Goal: Task Accomplishment & Management: Use online tool/utility

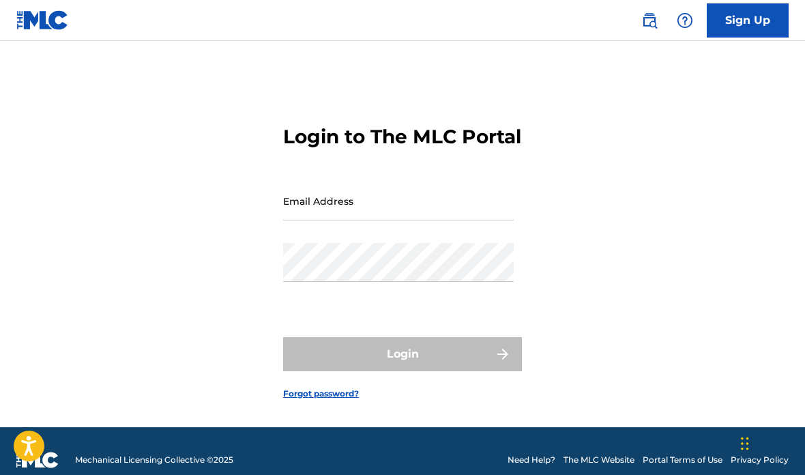
click at [370, 220] on input "Email Address" at bounding box center [398, 200] width 230 height 39
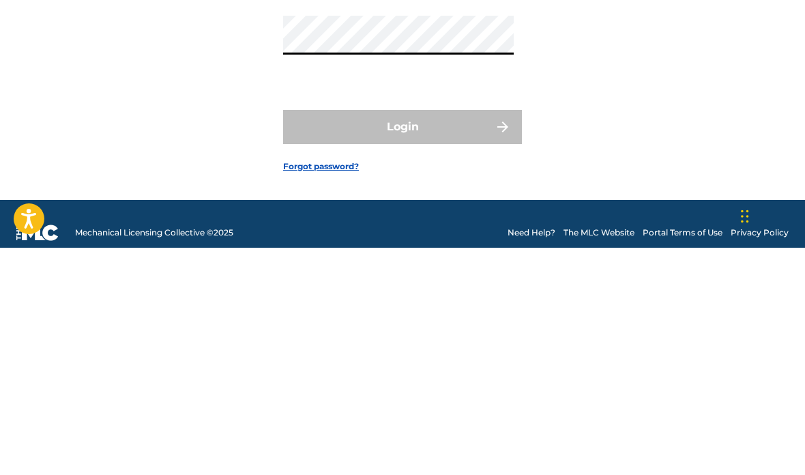
click at [412, 181] on input "Candilcandil@j" at bounding box center [398, 200] width 230 height 39
type input "[EMAIL_ADDRESS][DOMAIN_NAME]"
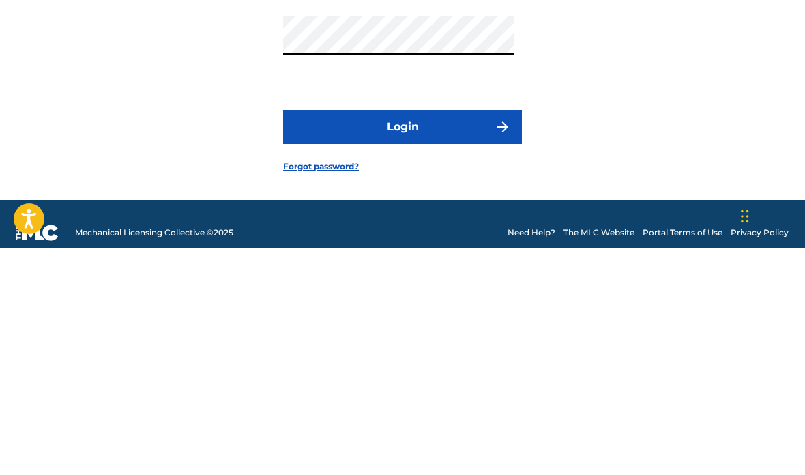
click at [670, 81] on div "Login to The MLC Portal Email Address [EMAIL_ADDRESS][DOMAIN_NAME] Password Log…" at bounding box center [402, 251] width 805 height 352
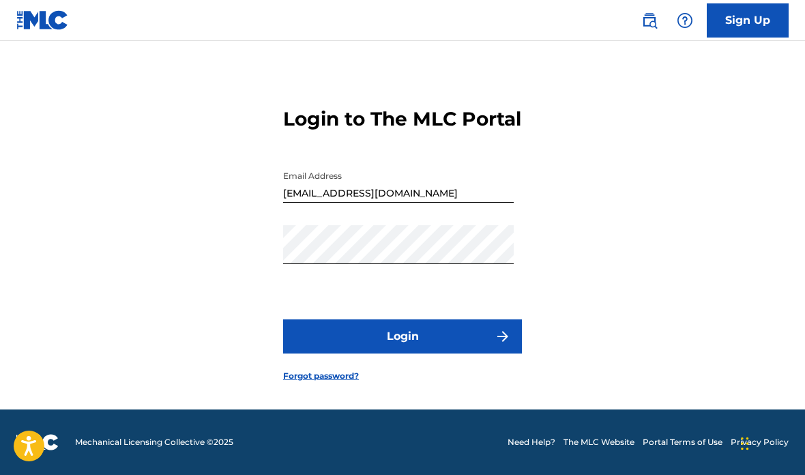
click at [436, 319] on button "Login" at bounding box center [402, 336] width 239 height 34
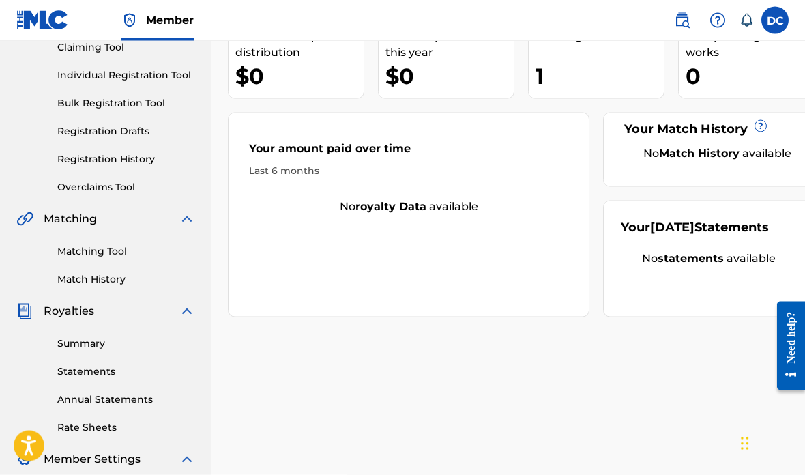
scroll to position [159, 0]
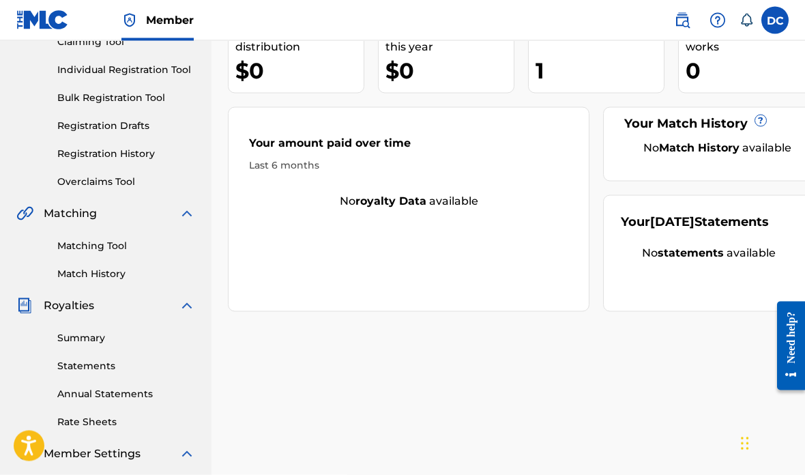
click at [108, 335] on link "Summary" at bounding box center [126, 338] width 138 height 14
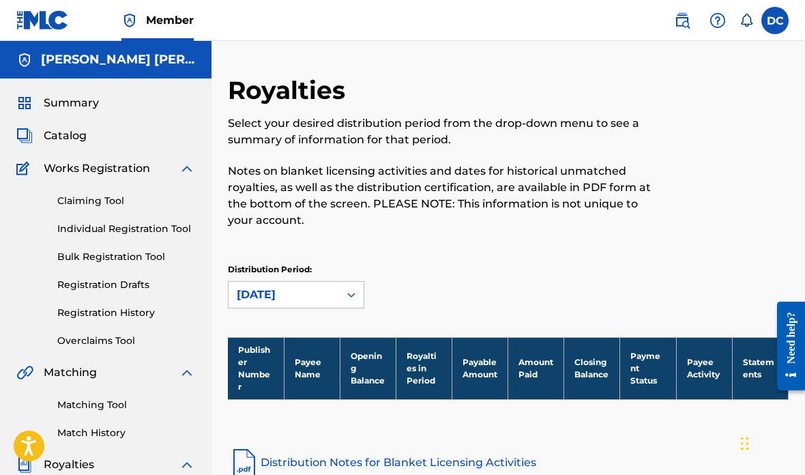
click at [96, 130] on div "Catalog" at bounding box center [105, 136] width 179 height 16
click at [98, 99] on span "Summary" at bounding box center [71, 103] width 55 height 16
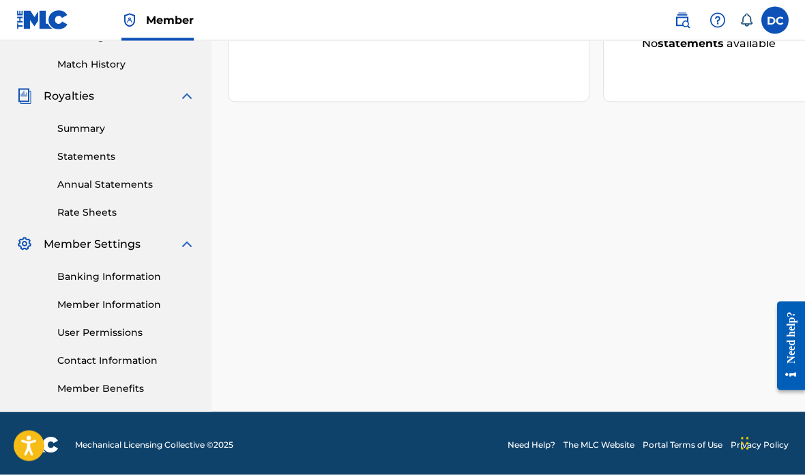
scroll to position [371, 0]
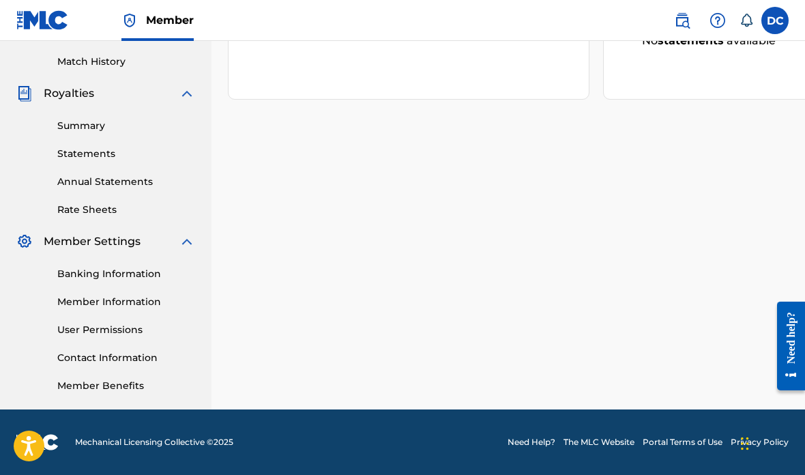
click at [57, 327] on link "User Permissions" at bounding box center [126, 330] width 138 height 14
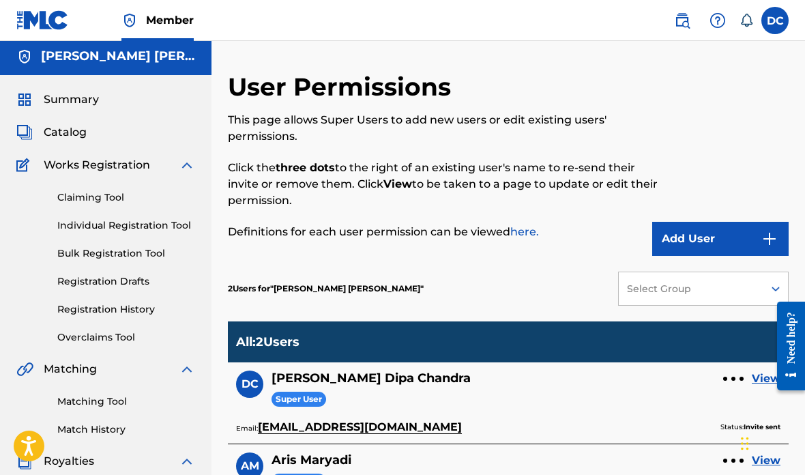
scroll to position [8, 0]
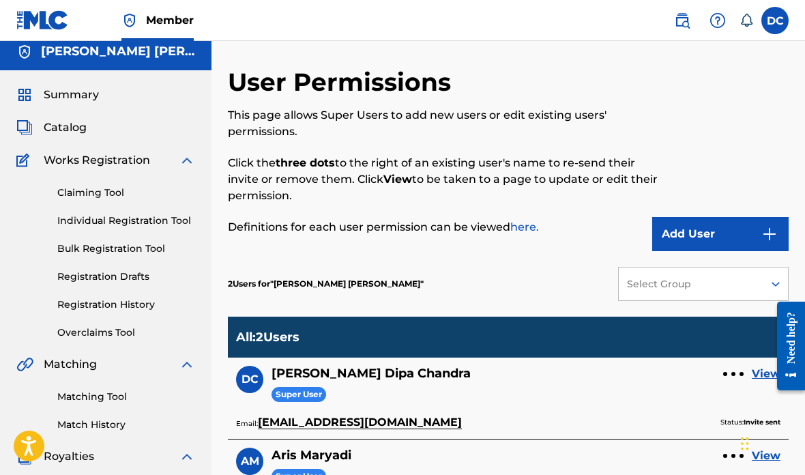
click at [64, 218] on link "Individual Registration Tool" at bounding box center [126, 220] width 138 height 14
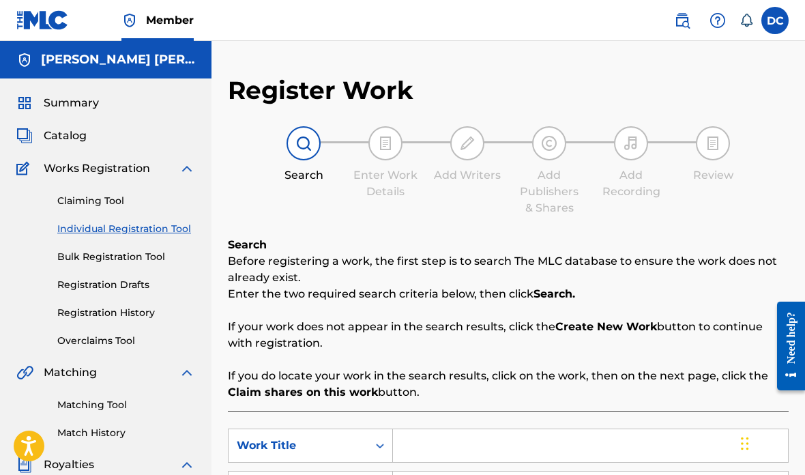
click at [65, 256] on link "Bulk Registration Tool" at bounding box center [126, 257] width 138 height 14
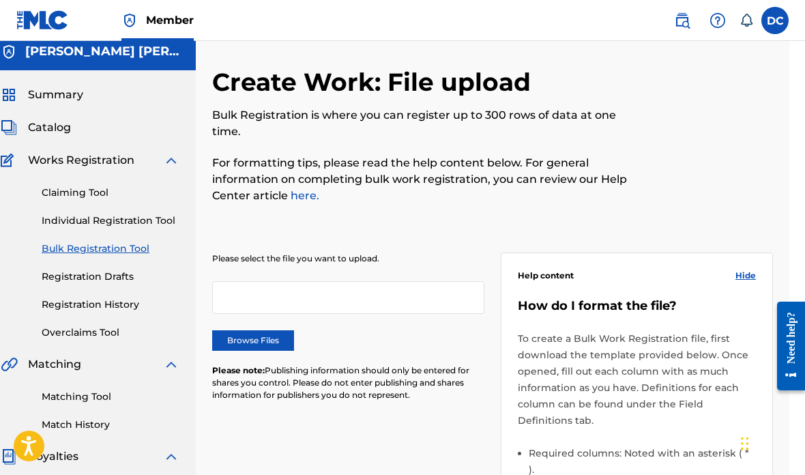
scroll to position [8, 18]
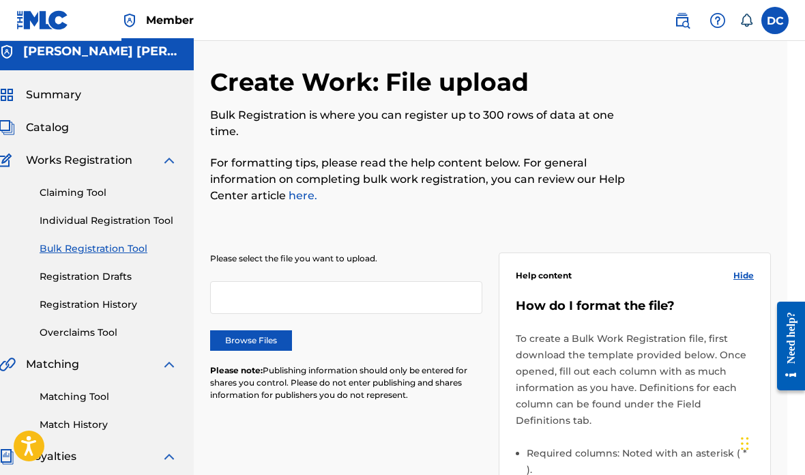
click at [137, 269] on link "Registration Drafts" at bounding box center [109, 276] width 138 height 14
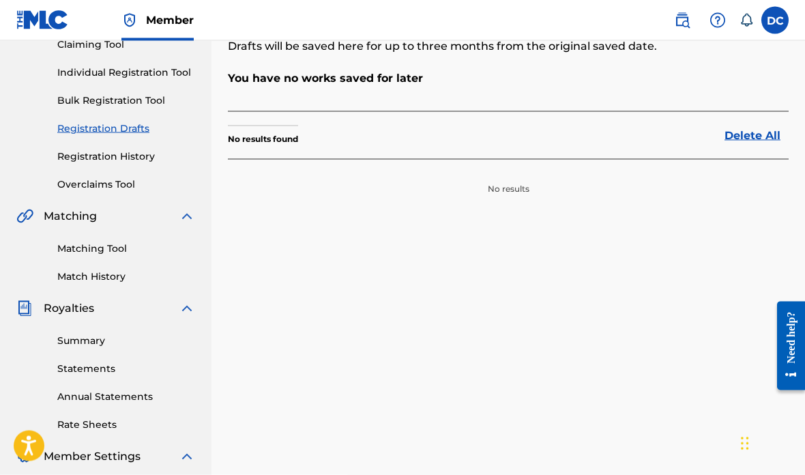
scroll to position [156, 0]
click at [136, 271] on link "Match History" at bounding box center [126, 276] width 138 height 14
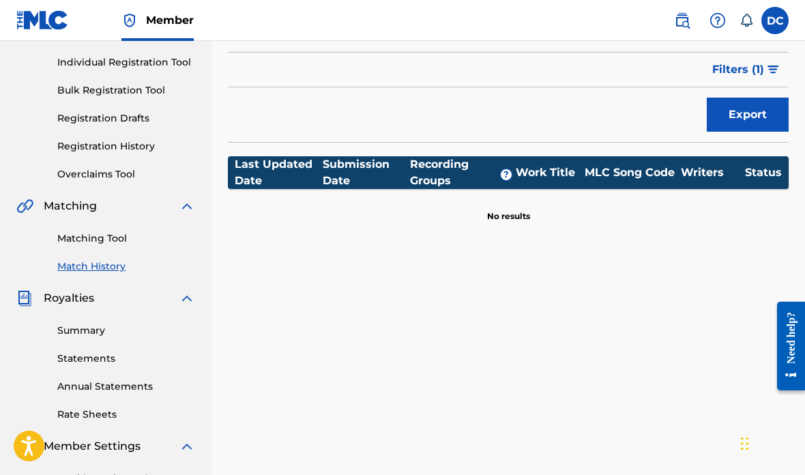
scroll to position [175, 0]
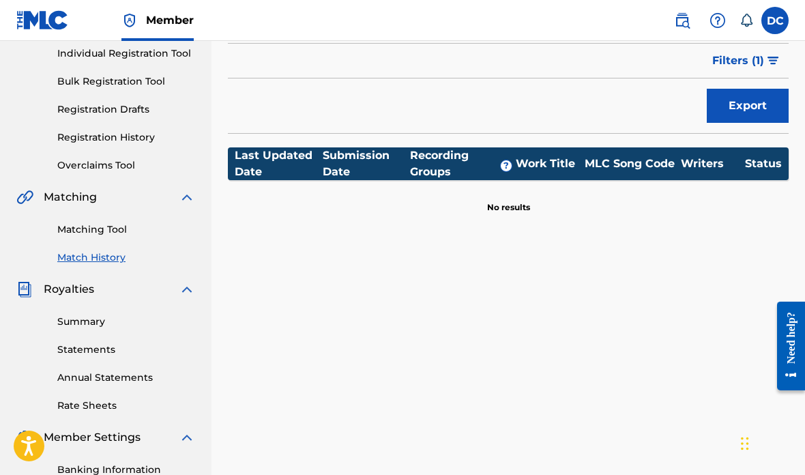
click at [116, 324] on link "Summary" at bounding box center [126, 321] width 138 height 14
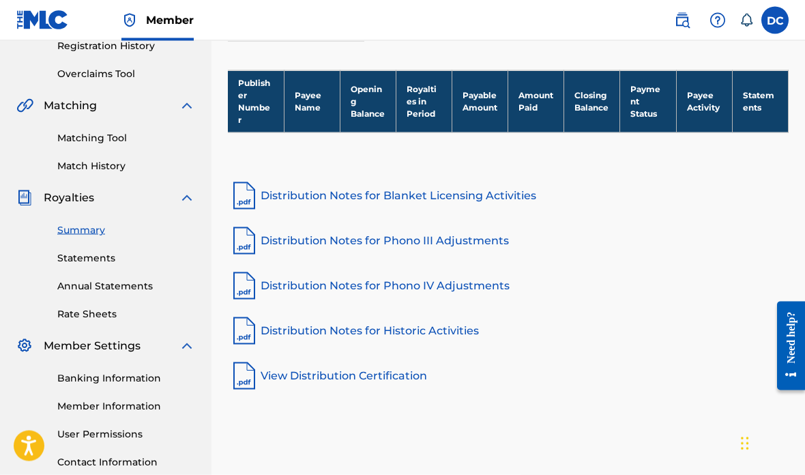
scroll to position [268, 0]
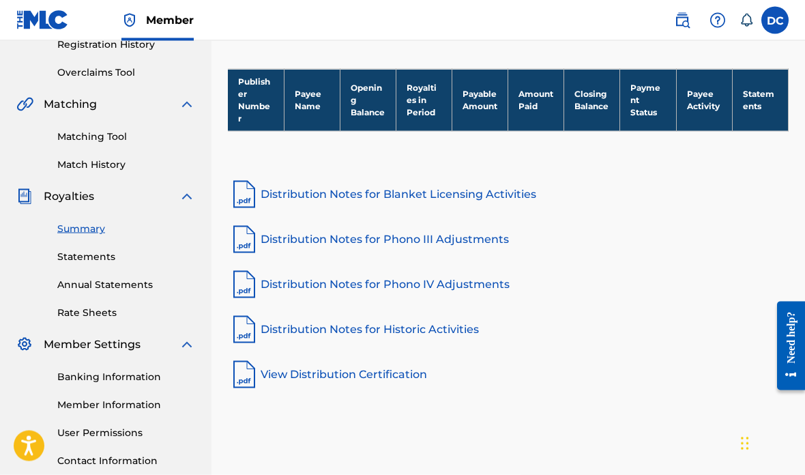
click at [168, 402] on link "Member Information" at bounding box center [126, 405] width 138 height 14
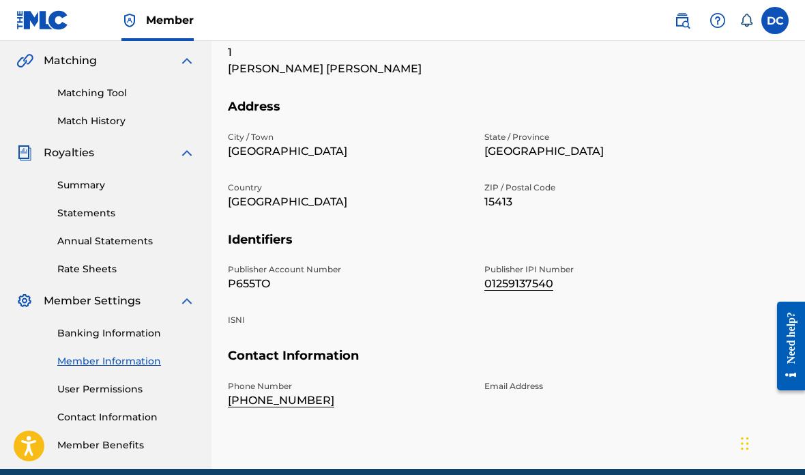
scroll to position [316, 0]
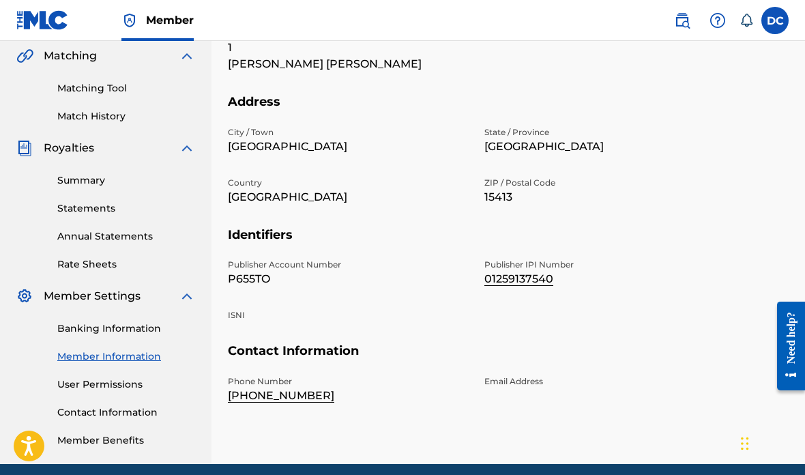
click at [158, 409] on link "Contact Information" at bounding box center [126, 412] width 138 height 14
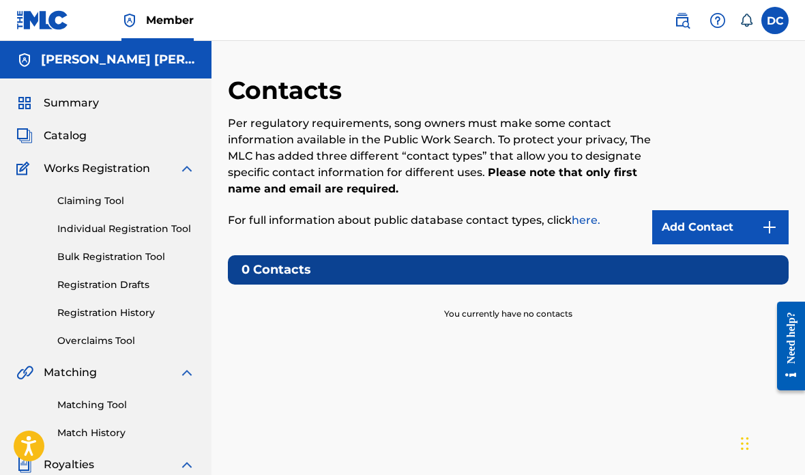
click at [126, 337] on link "Overclaims Tool" at bounding box center [126, 340] width 138 height 14
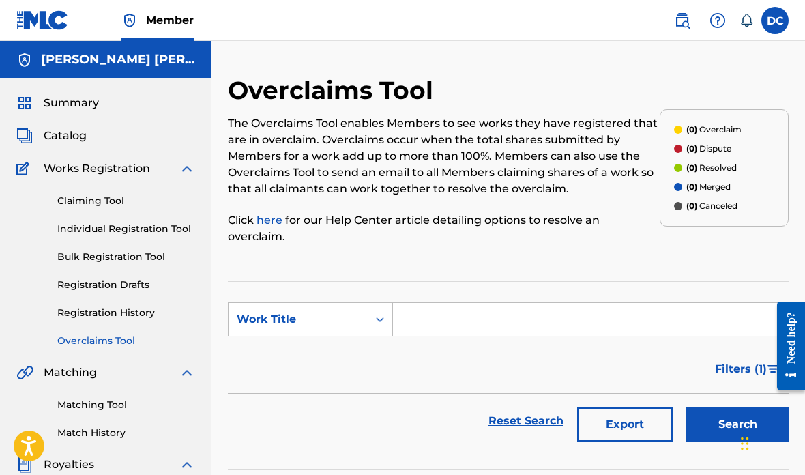
click at [154, 317] on link "Registration History" at bounding box center [126, 312] width 138 height 14
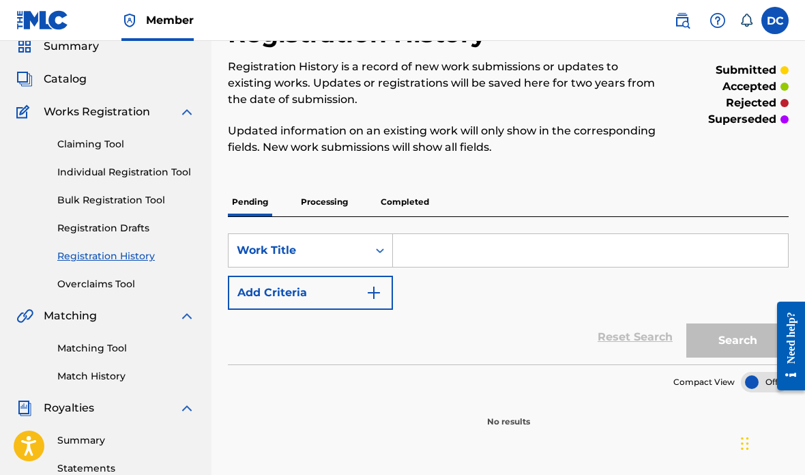
scroll to position [68, 0]
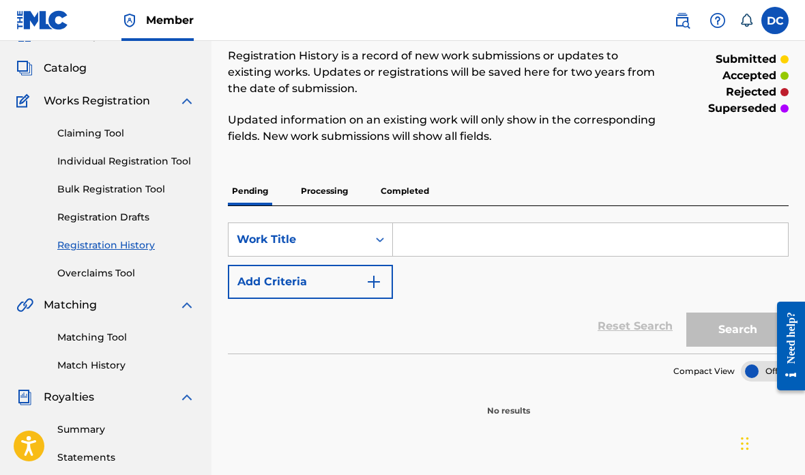
click at [149, 217] on link "Registration Drafts" at bounding box center [126, 217] width 138 height 14
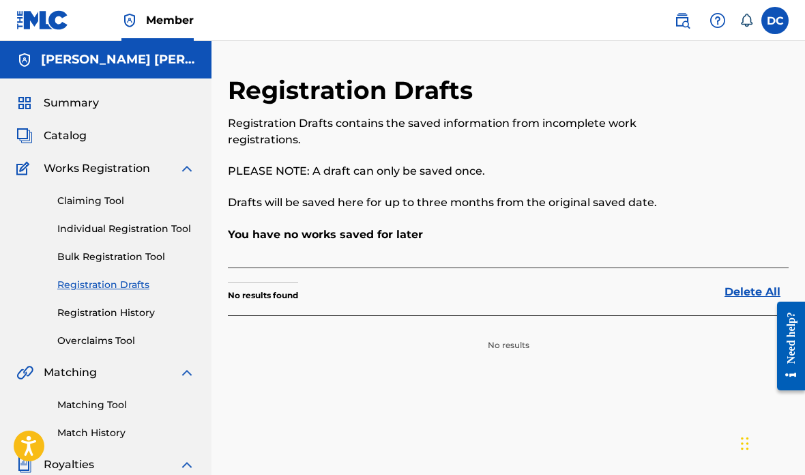
click at [169, 256] on link "Bulk Registration Tool" at bounding box center [126, 257] width 138 height 14
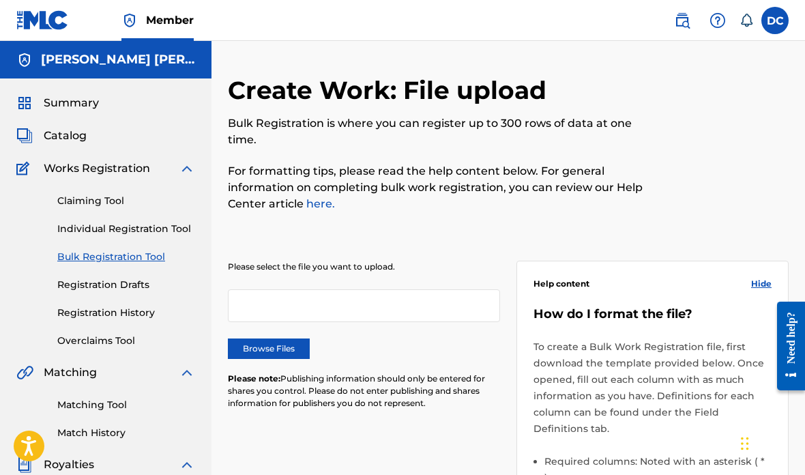
click at [690, 196] on div at bounding box center [723, 151] width 129 height 153
click at [714, 211] on div at bounding box center [723, 151] width 129 height 153
click at [703, 211] on div at bounding box center [723, 151] width 129 height 153
click at [766, 279] on span "Hide" at bounding box center [761, 284] width 20 height 12
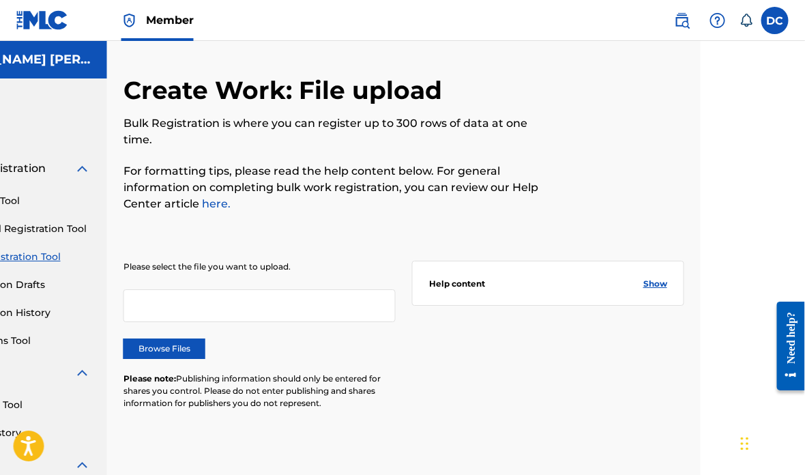
scroll to position [0, 105]
